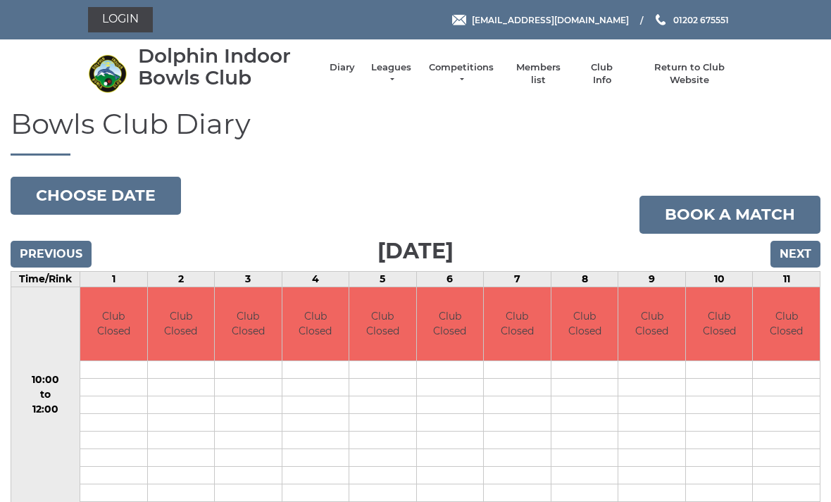
click at [795, 259] on input "Next" at bounding box center [796, 254] width 50 height 27
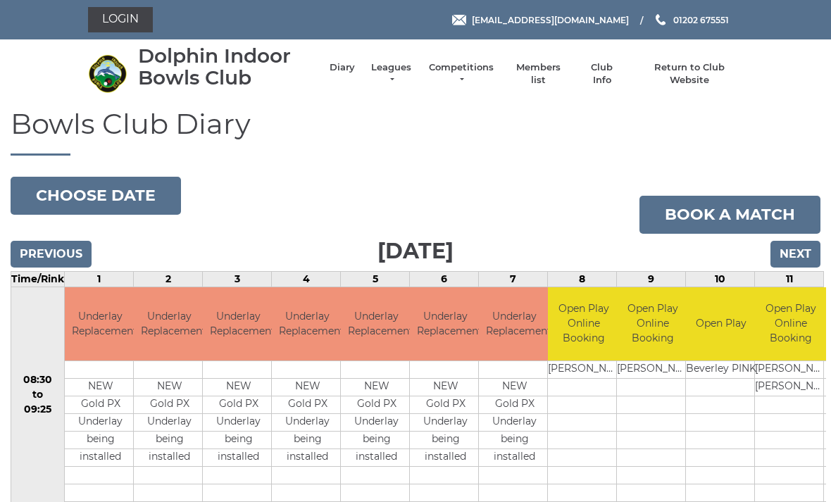
click at [792, 252] on input "Next" at bounding box center [796, 254] width 50 height 27
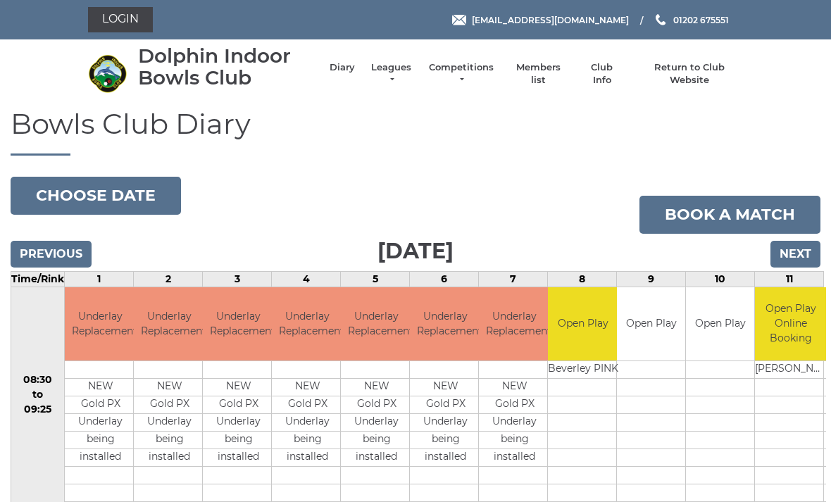
click at [794, 251] on input "Next" at bounding box center [796, 254] width 50 height 27
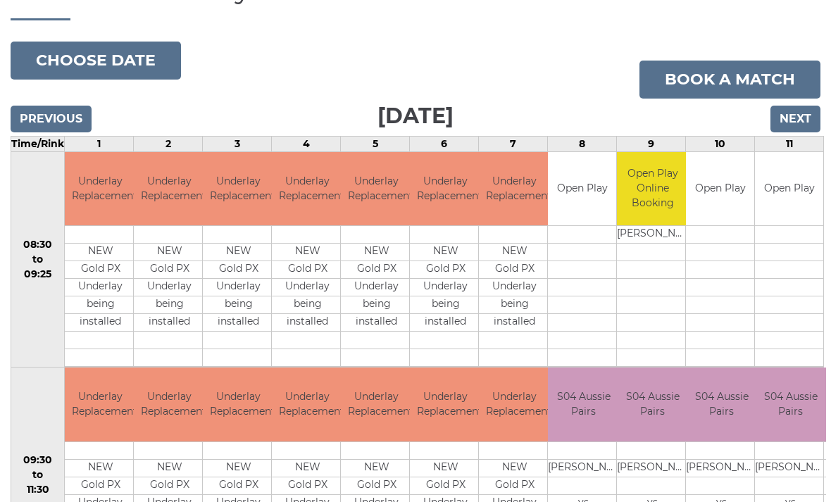
scroll to position [139, 0]
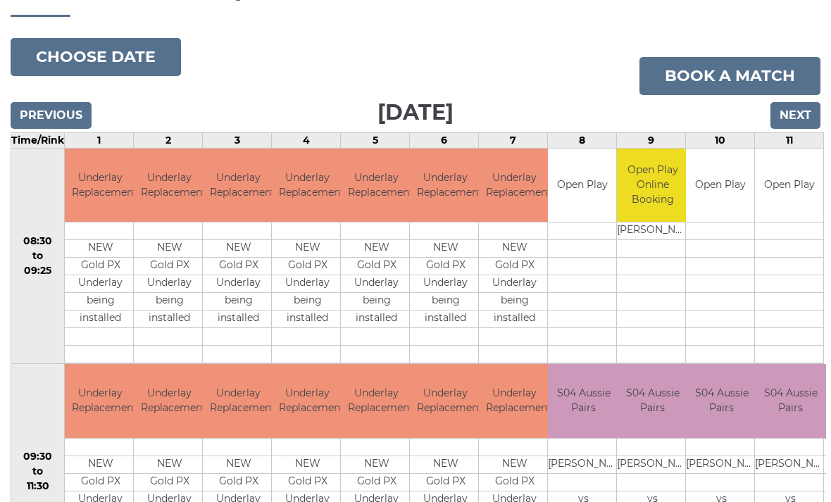
click at [795, 111] on input "Next" at bounding box center [796, 115] width 50 height 27
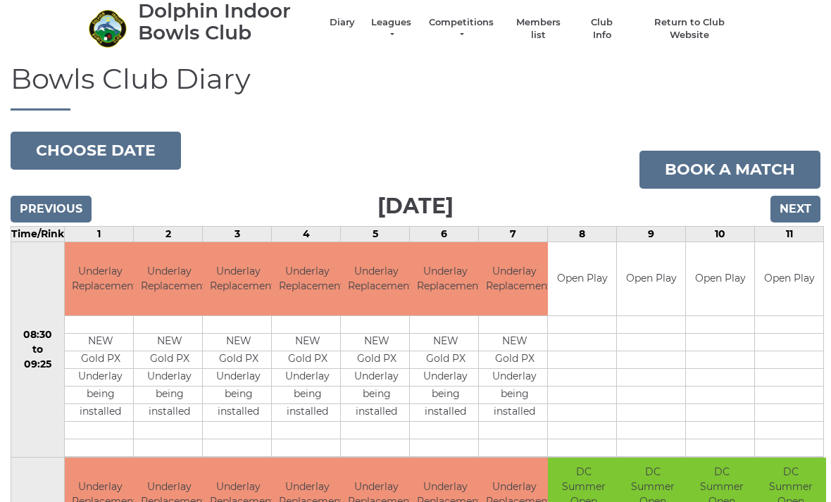
scroll to position [10, 0]
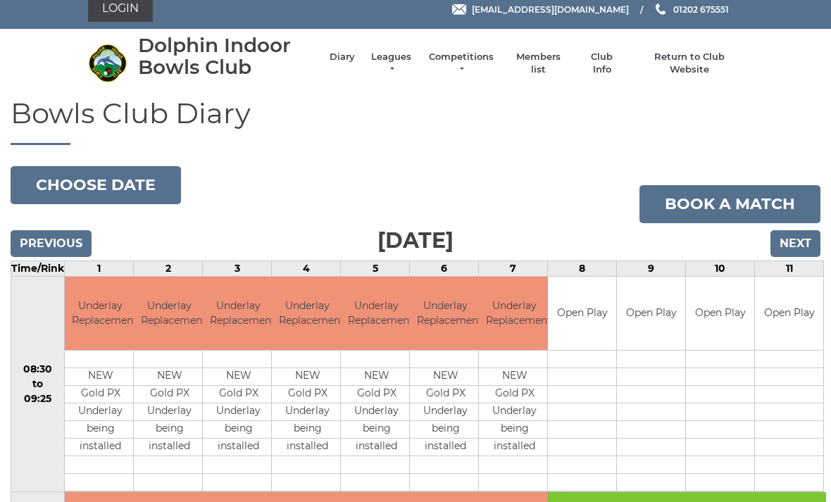
click at [797, 238] on input "Next" at bounding box center [796, 244] width 50 height 27
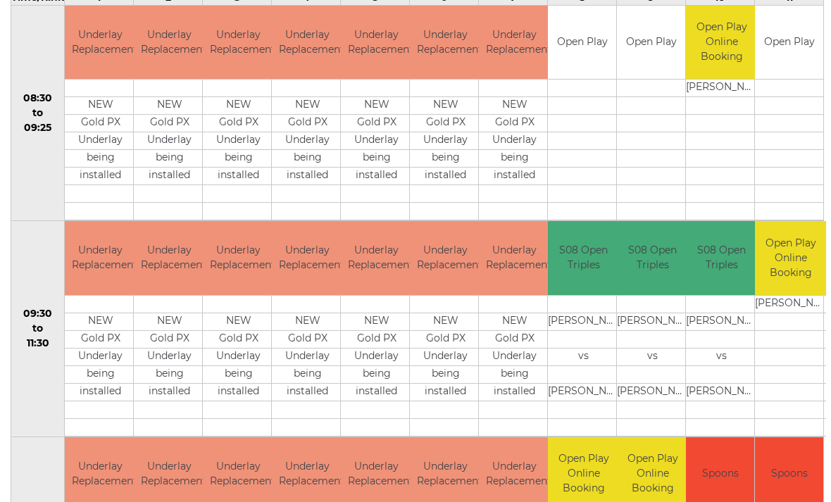
scroll to position [292, 0]
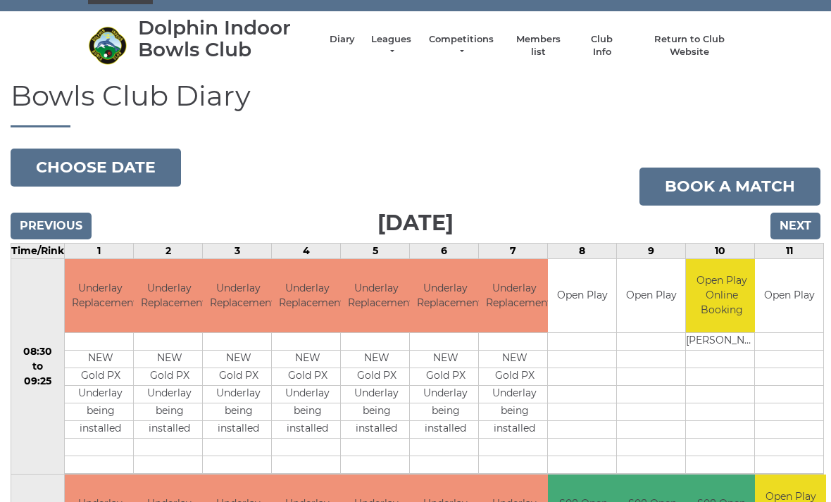
click at [799, 228] on input "Next" at bounding box center [796, 226] width 50 height 27
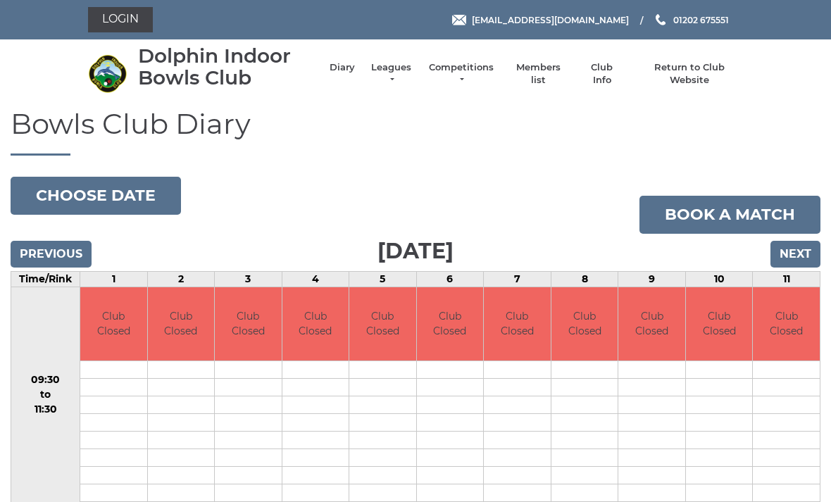
click at [797, 256] on input "Next" at bounding box center [796, 254] width 50 height 27
click at [795, 258] on input "Next" at bounding box center [796, 254] width 50 height 27
